Goal: Information Seeking & Learning: Compare options

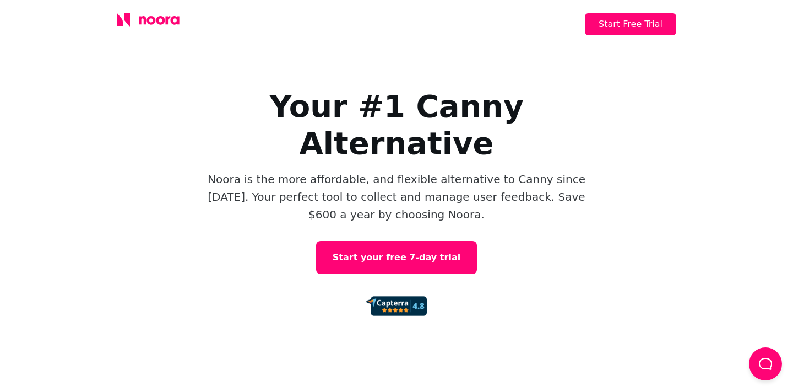
scroll to position [12, 0]
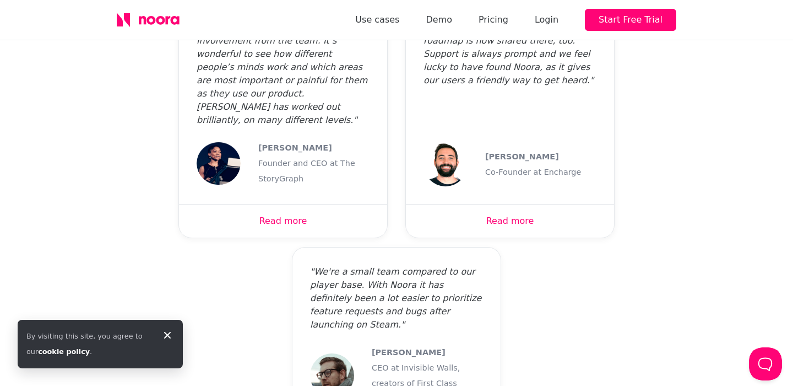
scroll to position [3203, 0]
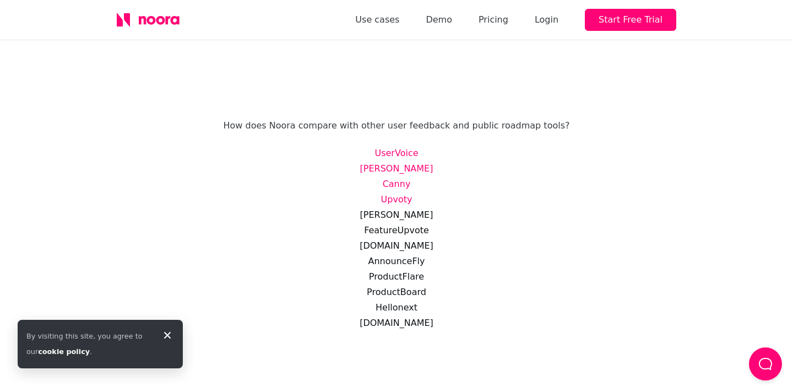
scroll to position [59, 0]
click at [402, 184] on link "Canny" at bounding box center [397, 184] width 28 height 10
